Goal: Task Accomplishment & Management: Complete application form

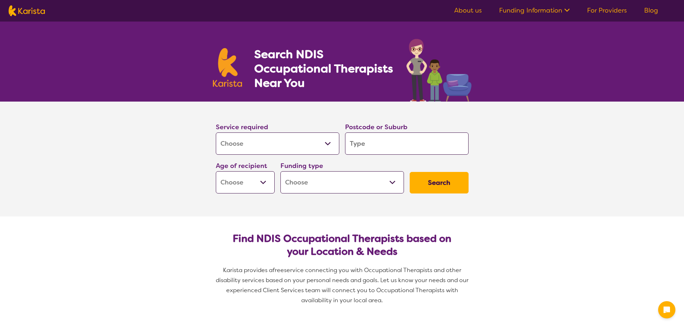
select select "[MEDICAL_DATA]"
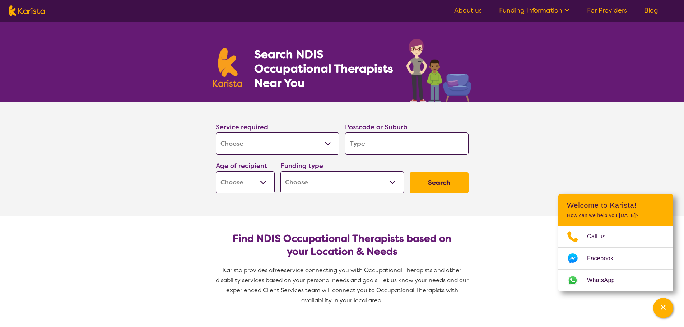
click at [369, 144] on input "search" at bounding box center [406, 143] width 123 height 22
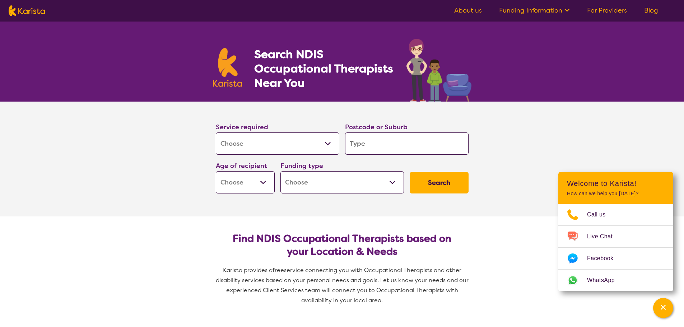
click at [368, 142] on input "search" at bounding box center [406, 143] width 123 height 22
type input "5"
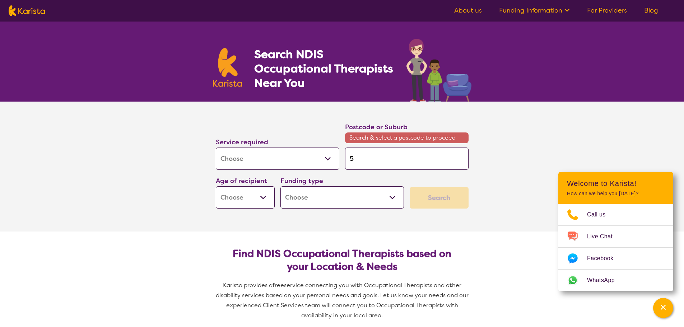
type input "50"
type input "508"
type input "5086"
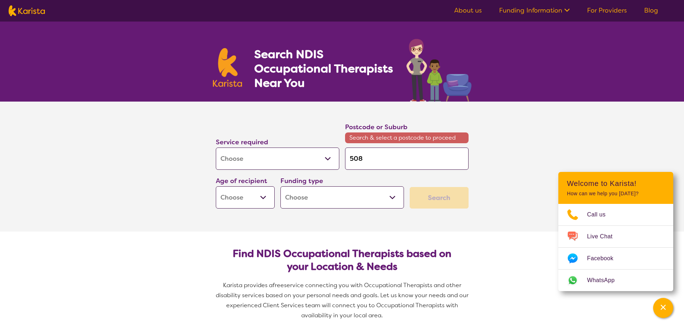
type input "5086"
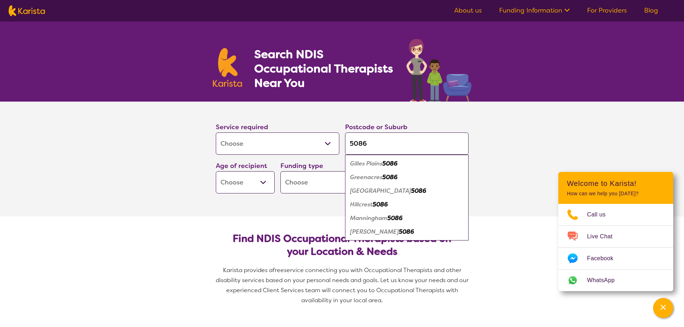
type input "5086"
click at [379, 219] on em "Manningham" at bounding box center [368, 218] width 37 height 8
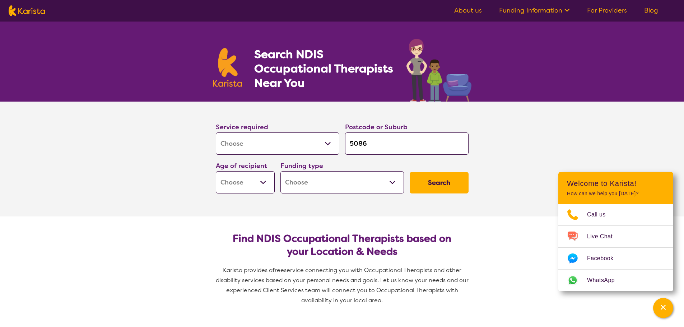
click at [395, 141] on input "5086" at bounding box center [406, 143] width 123 height 22
click at [271, 181] on select "Early Childhood - 0 to 9 Child - 10 to 11 Adolescent - 12 to 17 Adult - 18 to 6…" at bounding box center [245, 182] width 59 height 22
select select "EC"
click at [216, 171] on select "Early Childhood - 0 to 9 Child - 10 to 11 Adolescent - 12 to 17 Adult - 18 to 6…" at bounding box center [245, 182] width 59 height 22
select select "EC"
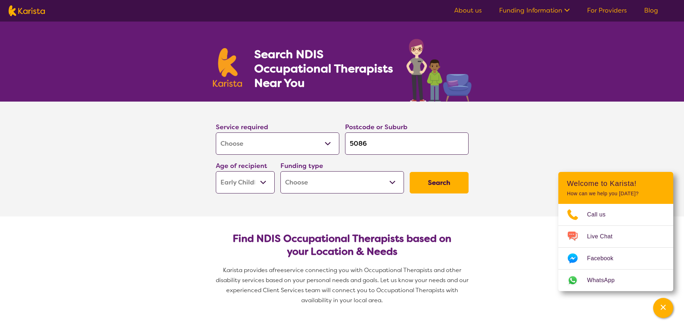
click at [308, 186] on select "Home Care Package (HCP) National Disability Insurance Scheme (NDIS) I don't know" at bounding box center [341, 182] width 123 height 22
select select "NDIS"
click at [280, 171] on select "Home Care Package (HCP) National Disability Insurance Scheme (NDIS) I don't know" at bounding box center [341, 182] width 123 height 22
select select "NDIS"
click at [434, 189] on button "Search" at bounding box center [438, 183] width 59 height 22
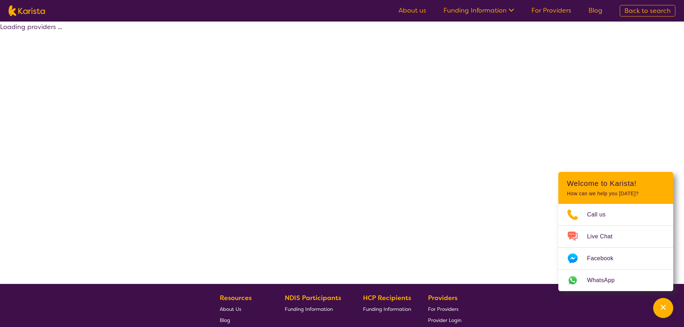
select select "by_score"
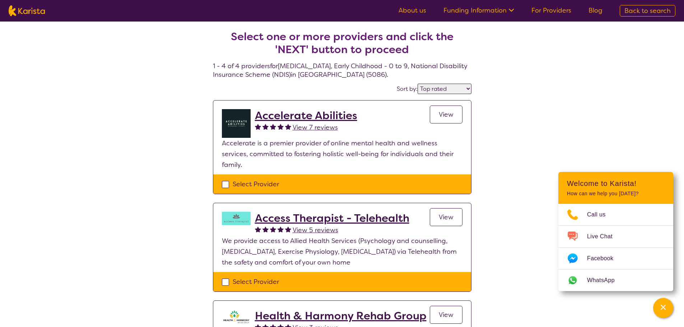
click at [292, 118] on h2 "Accelerate Abilities" at bounding box center [306, 115] width 102 height 13
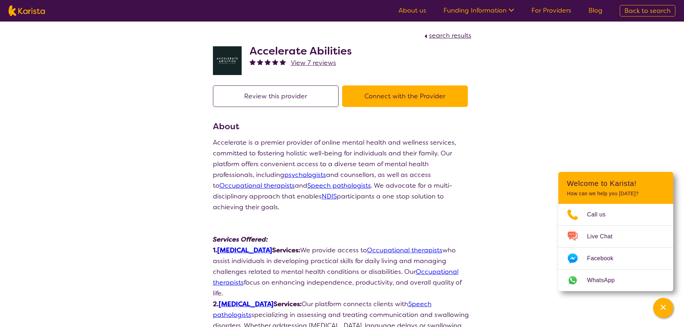
drag, startPoint x: 222, startPoint y: 154, endPoint x: 239, endPoint y: 66, distance: 89.2
select select "by_score"
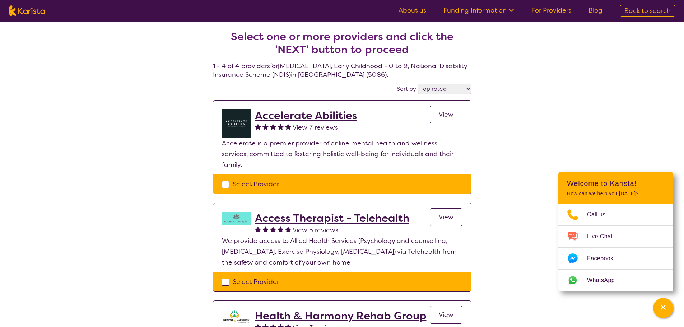
click at [320, 113] on h2 "Accelerate Abilities" at bounding box center [306, 115] width 102 height 13
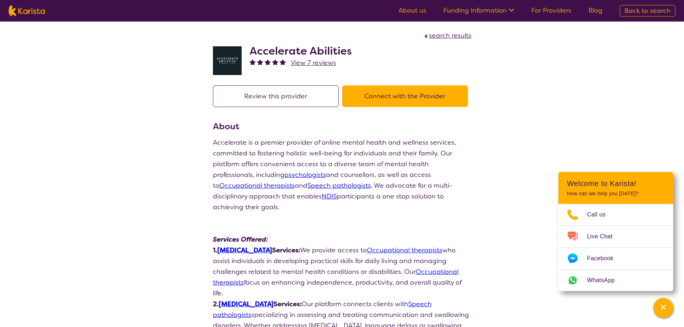
click at [320, 64] on span "View 7 reviews" at bounding box center [313, 62] width 45 height 9
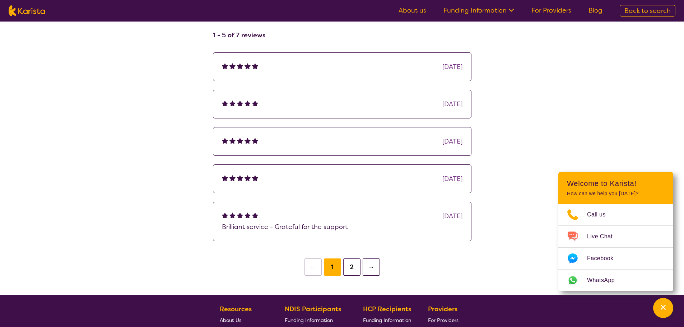
scroll to position [108, 0]
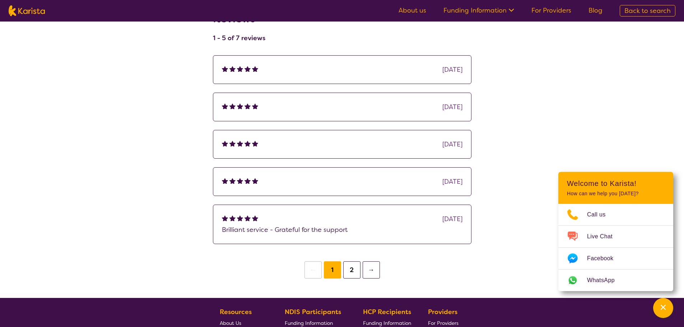
click at [360, 270] on button "2" at bounding box center [351, 269] width 17 height 17
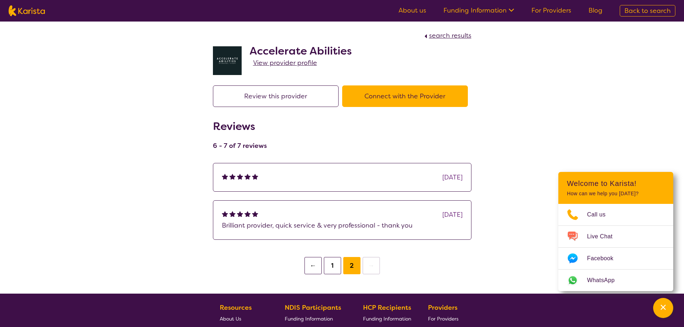
click at [278, 61] on span "View provider profile" at bounding box center [285, 62] width 64 height 9
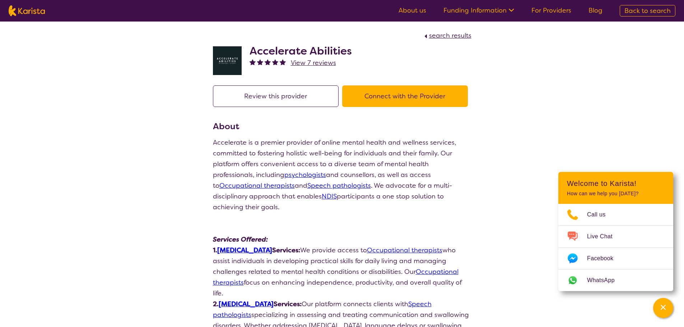
click at [272, 246] on link "[MEDICAL_DATA]" at bounding box center [244, 250] width 55 height 9
click at [371, 95] on button "Connect with the Provider" at bounding box center [405, 96] width 126 height 22
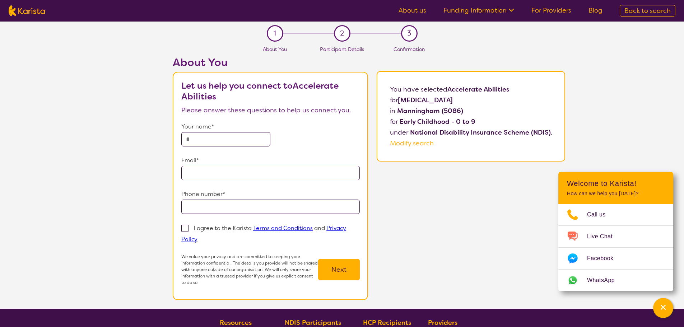
click at [243, 141] on input "text" at bounding box center [225, 139] width 89 height 14
type input "**********"
click at [185, 226] on span at bounding box center [184, 228] width 7 height 7
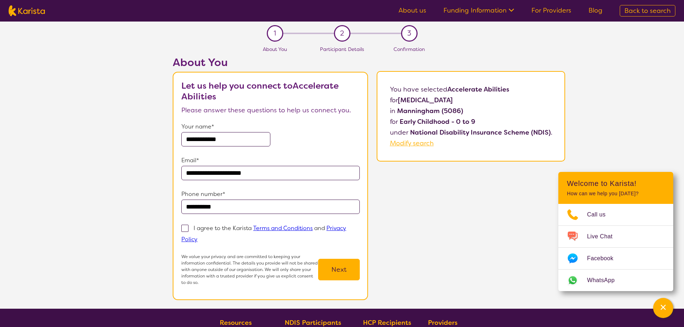
click at [197, 236] on input "I agree to the Karista Terms and Conditions and Privacy Policy" at bounding box center [199, 238] width 5 height 5
checkbox input "true"
click at [350, 271] on button "Next" at bounding box center [339, 270] width 42 height 22
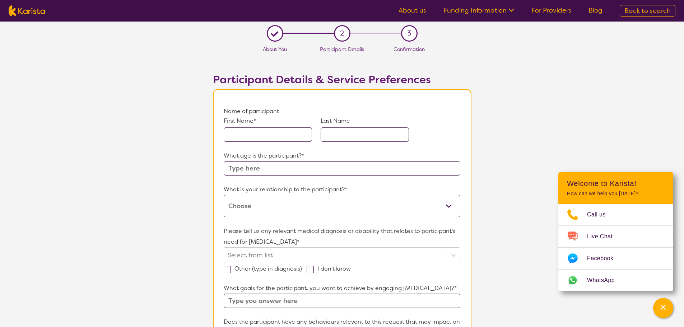
click at [270, 136] on input "text" at bounding box center [268, 134] width 88 height 14
type input "Naveen"
type input "[PERSON_NAME]"
type input "6"
click at [286, 203] on select "This request is for myself I am their parent I am their child I am their spouse…" at bounding box center [342, 206] width 236 height 22
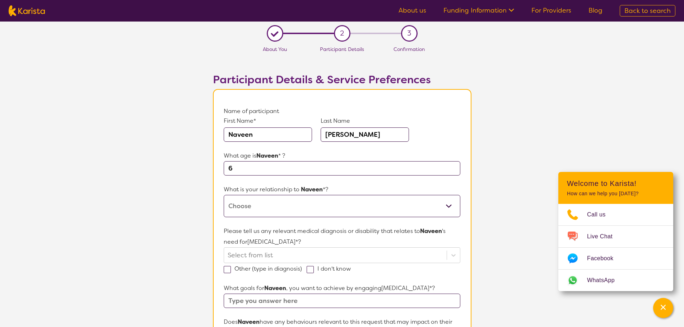
select select "I am their parent"
click at [224, 195] on select "This request is for myself I am their parent I am their child I am their spouse…" at bounding box center [342, 206] width 236 height 22
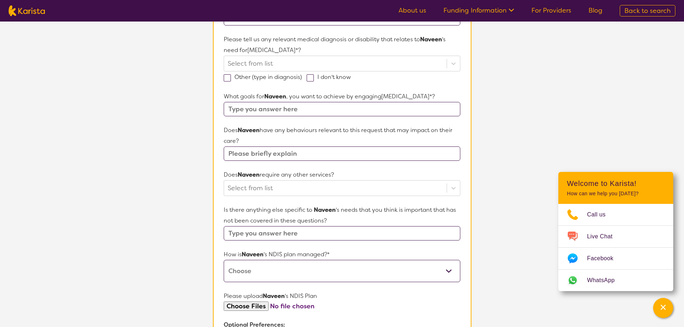
scroll to position [179, 0]
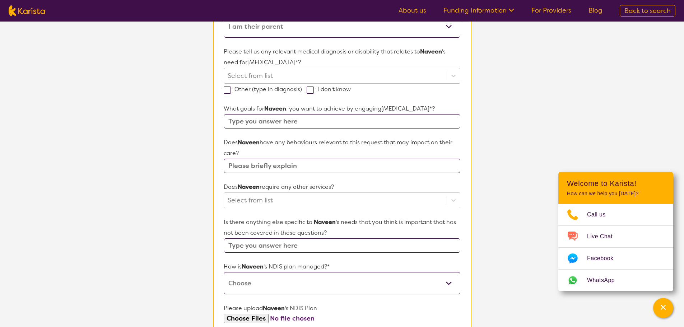
click at [291, 79] on div at bounding box center [335, 76] width 215 height 12
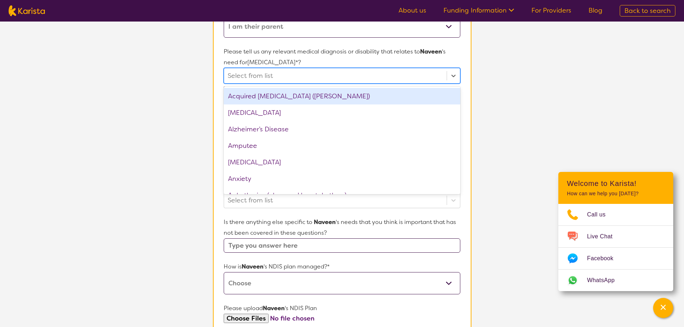
click at [100, 89] on section "L About You 2 Participant Details 3 Confirmation Participant Details & Service …" at bounding box center [342, 158] width 684 height 633
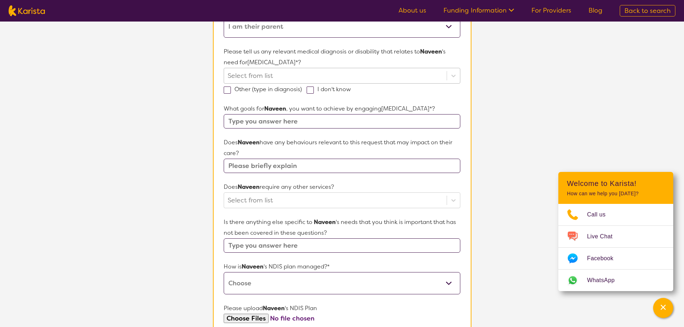
click at [265, 76] on div at bounding box center [335, 76] width 215 height 12
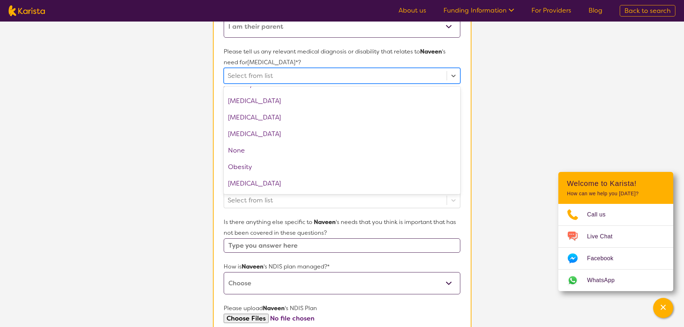
scroll to position [789, 0]
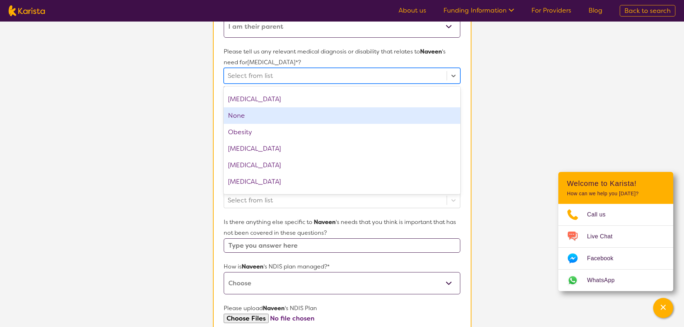
click at [277, 114] on div "None" at bounding box center [342, 115] width 236 height 17
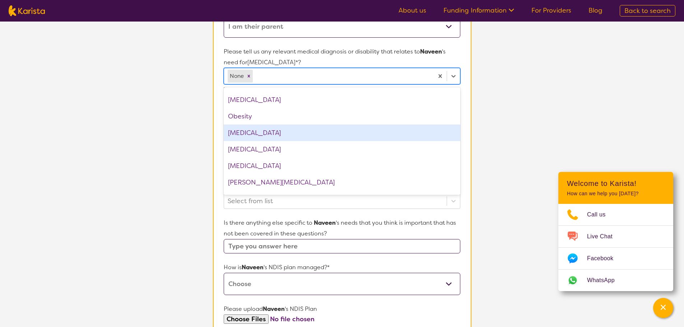
click at [150, 144] on section "L About You 2 Participant Details 3 Confirmation Participant Details & Service …" at bounding box center [342, 158] width 684 height 633
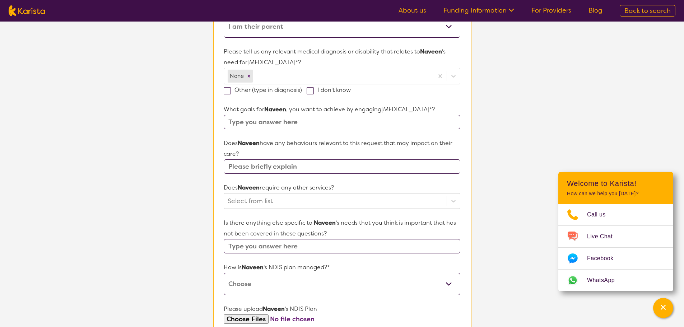
click at [291, 124] on input "text" at bounding box center [342, 122] width 236 height 14
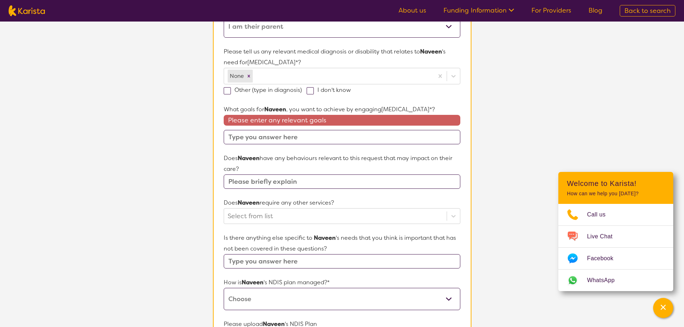
click at [252, 139] on input "text" at bounding box center [342, 137] width 236 height 14
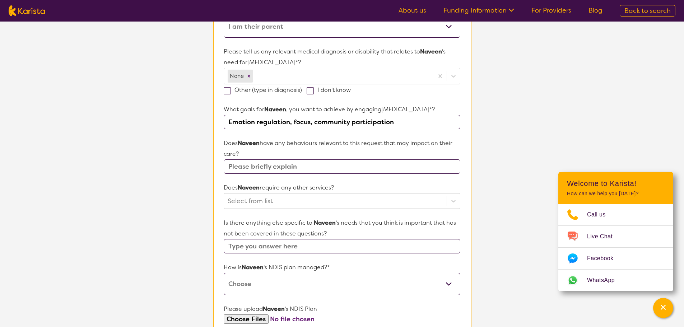
type input "Emotion regulation, focus, community participation"
click at [289, 168] on input "text" at bounding box center [342, 166] width 236 height 14
type input "Nil."
click at [296, 202] on div at bounding box center [335, 201] width 215 height 12
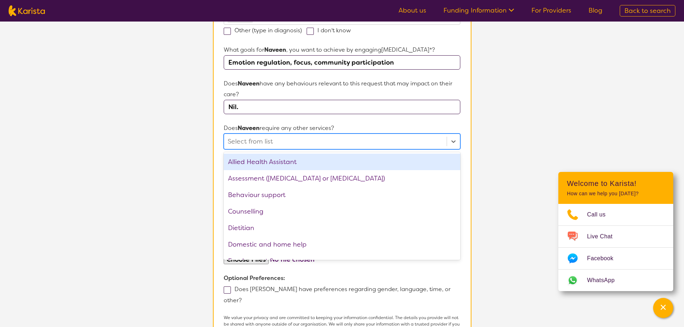
scroll to position [251, 0]
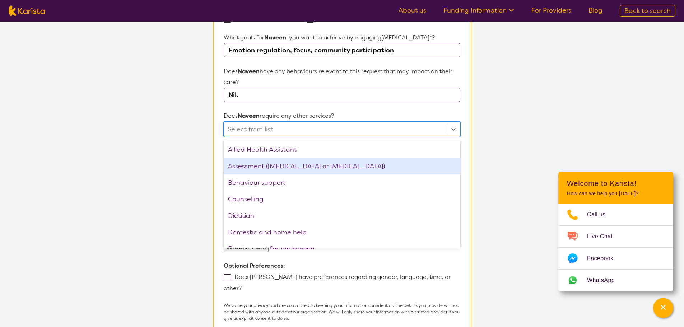
click at [308, 168] on div "Assessment ([MEDICAL_DATA] or [MEDICAL_DATA])" at bounding box center [342, 166] width 236 height 17
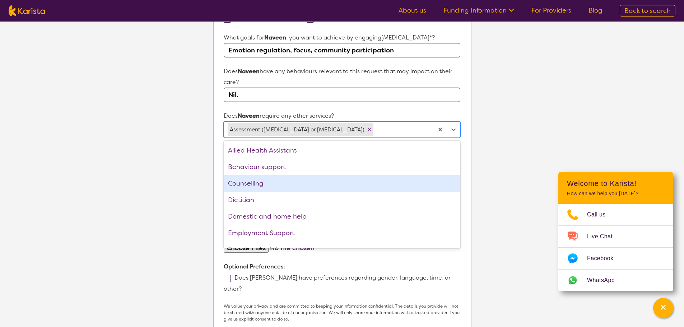
click at [162, 182] on section "L About You 2 Participant Details 3 Confirmation Participant Details & Service …" at bounding box center [342, 87] width 684 height 634
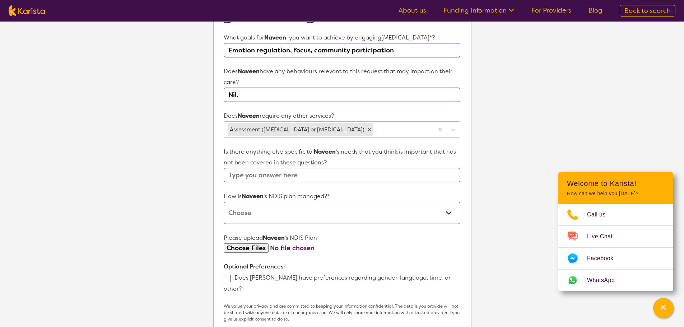
click at [375, 129] on div at bounding box center [402, 129] width 55 height 12
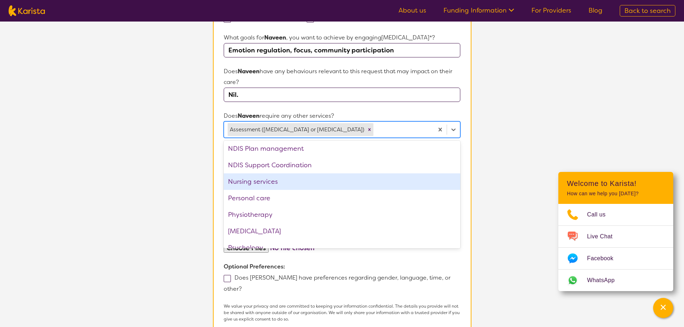
scroll to position [179, 0]
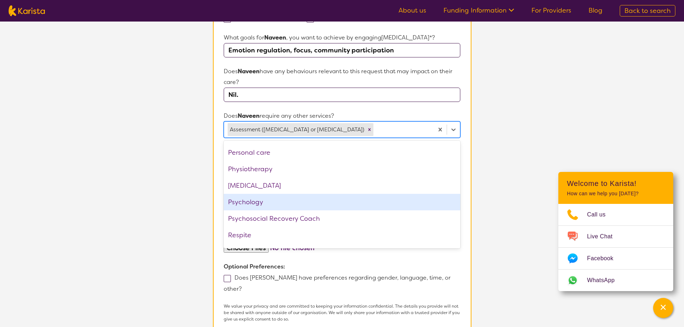
click at [283, 202] on div "Psychology" at bounding box center [342, 202] width 236 height 17
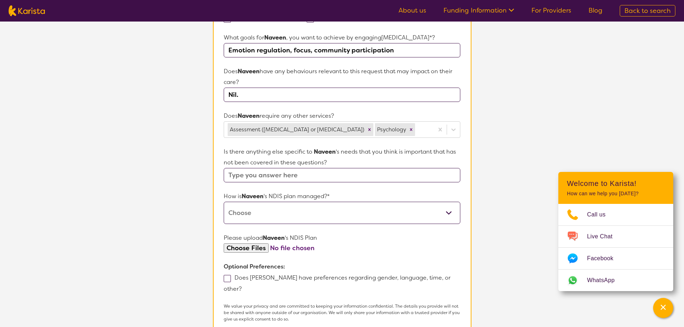
click at [140, 175] on section "L About You 2 Participant Details 3 Confirmation Participant Details & Service …" at bounding box center [342, 87] width 684 height 634
click at [256, 178] on input "text" at bounding box center [342, 175] width 236 height 14
type input "Nil."
click at [163, 206] on section "L About You 2 Participant Details 3 Confirmation Participant Details & Service …" at bounding box center [342, 87] width 684 height 634
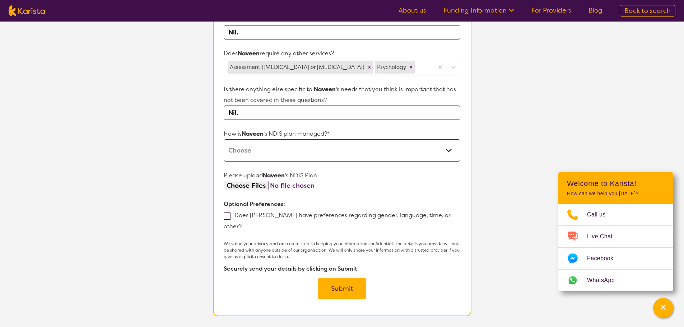
scroll to position [323, 0]
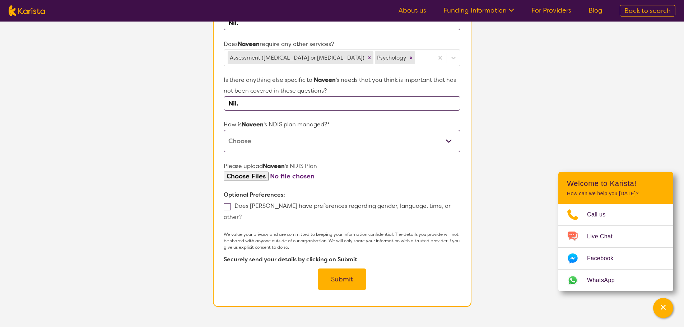
click at [281, 148] on select "Self-managed NDIS plan Managed by a registered plan management provider (not th…" at bounding box center [342, 141] width 236 height 22
click at [224, 130] on select "Self-managed NDIS plan Managed by a registered plan management provider (not th…" at bounding box center [342, 141] width 236 height 22
click at [361, 145] on select "Self-managed NDIS plan Managed by a registered plan management provider (not th…" at bounding box center [342, 141] width 236 height 22
select select "Plan Managed"
click at [224, 130] on select "Self-managed NDIS plan Managed by a registered plan management provider (not th…" at bounding box center [342, 141] width 236 height 22
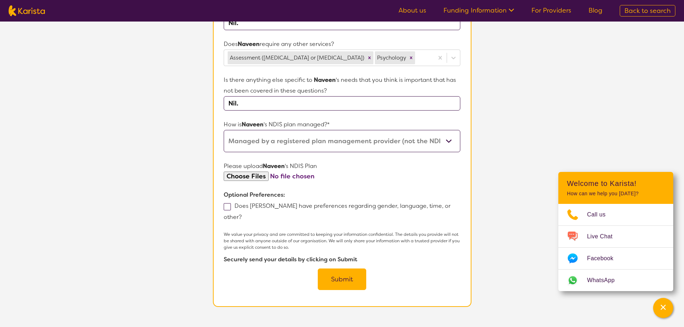
click at [254, 178] on input "file" at bounding box center [342, 177] width 236 height 10
type input "C:\fakepath\Plan Approval.pdf"
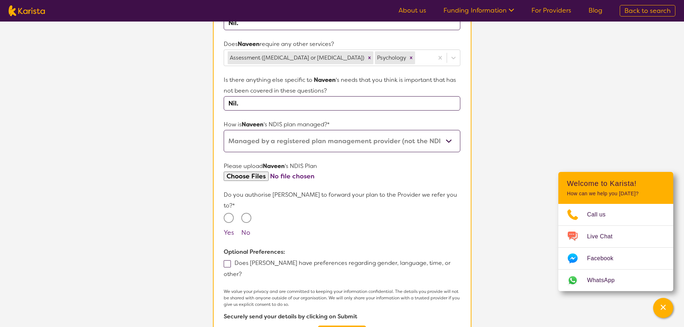
click at [229, 213] on input "Yes" at bounding box center [229, 218] width 10 height 10
radio input "true"
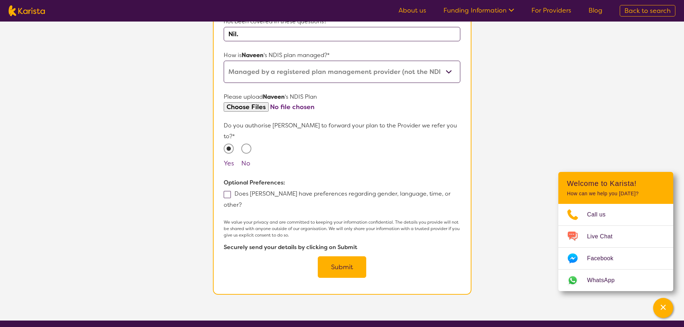
scroll to position [395, 0]
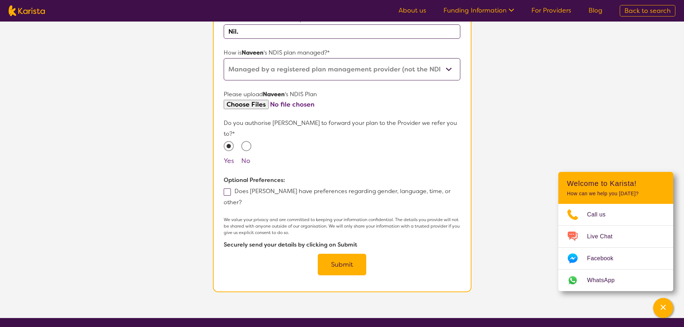
click at [229, 188] on span at bounding box center [227, 191] width 7 height 7
click at [242, 200] on input "Does [PERSON_NAME] have preferences regarding gender, language, time, or other?" at bounding box center [244, 202] width 5 height 5
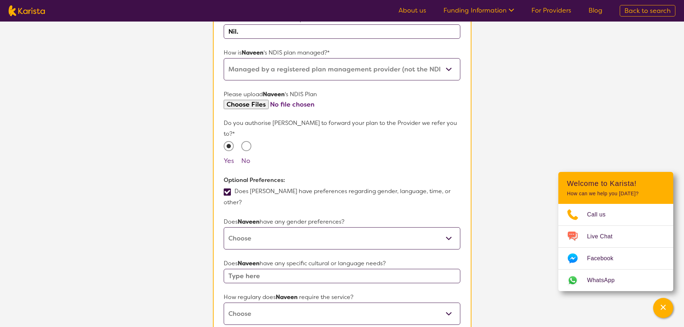
click at [229, 188] on span at bounding box center [227, 191] width 7 height 7
click at [242, 200] on input "Does [PERSON_NAME] have preferences regarding gender, language, time, or other?" at bounding box center [244, 202] width 5 height 5
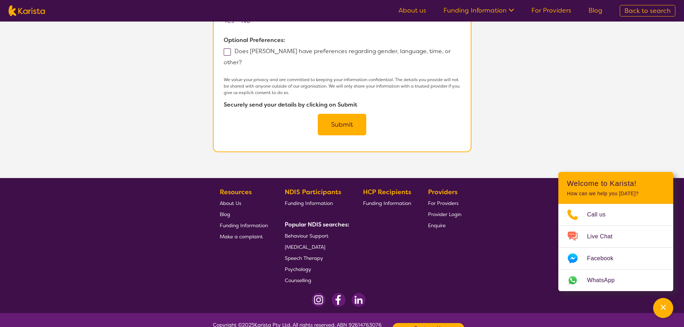
scroll to position [537, 0]
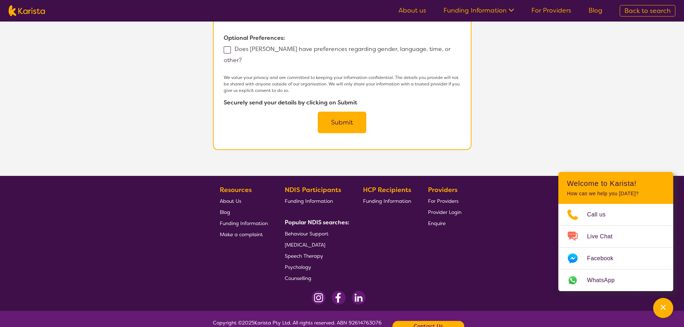
click at [227, 46] on span at bounding box center [227, 49] width 7 height 7
click at [242, 57] on input "Does [PERSON_NAME] have preferences regarding gender, language, time, or other?" at bounding box center [244, 59] width 5 height 5
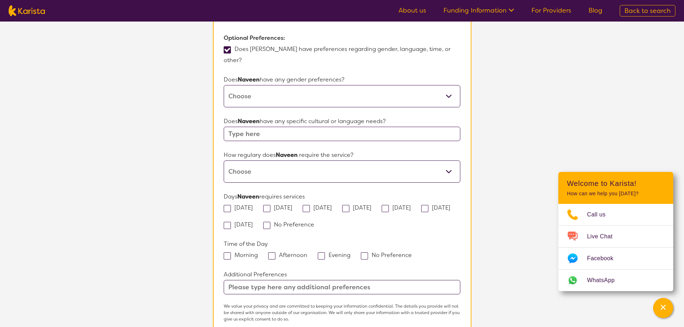
click at [255, 160] on select "Daily Twice a week Weekly Every fortnight Monthly Other" at bounding box center [342, 171] width 236 height 22
click at [226, 46] on span at bounding box center [227, 49] width 7 height 7
click at [242, 57] on input "Does [PERSON_NAME] have preferences regarding gender, language, time, or other?" at bounding box center [244, 59] width 5 height 5
checkbox input "false"
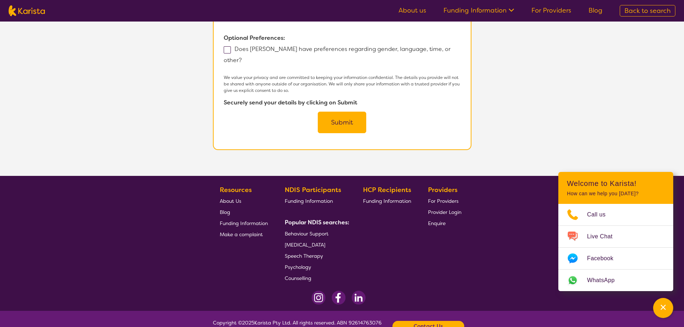
scroll to position [501, 0]
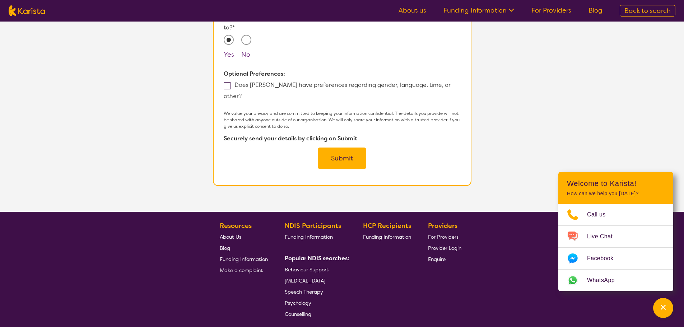
click at [334, 147] on button "Submit" at bounding box center [342, 158] width 48 height 22
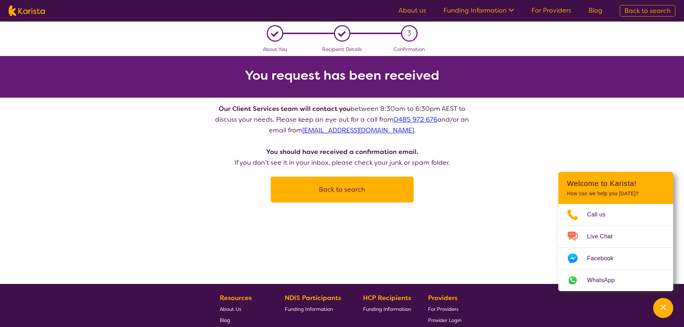
click at [189, 139] on div "L About You L Recipient Details 3 Confirmation You request has been received Ou…" at bounding box center [342, 112] width 684 height 181
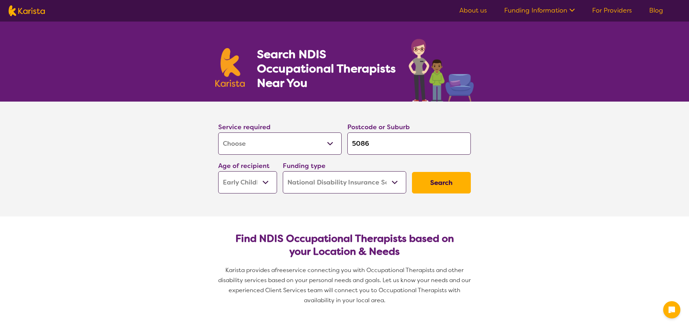
select select "[MEDICAL_DATA]"
select select "EC"
select select "NDIS"
select select "[MEDICAL_DATA]"
select select "EC"
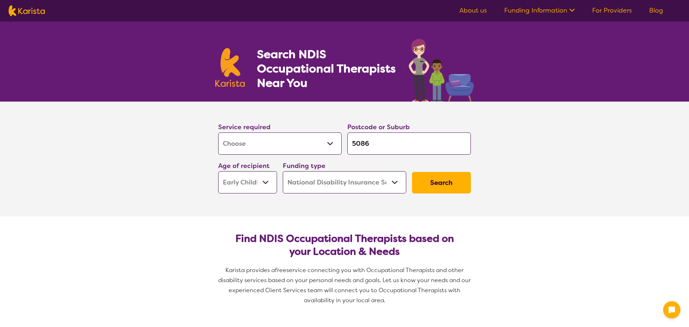
select select "NDIS"
